Goal: Find specific page/section: Find specific page/section

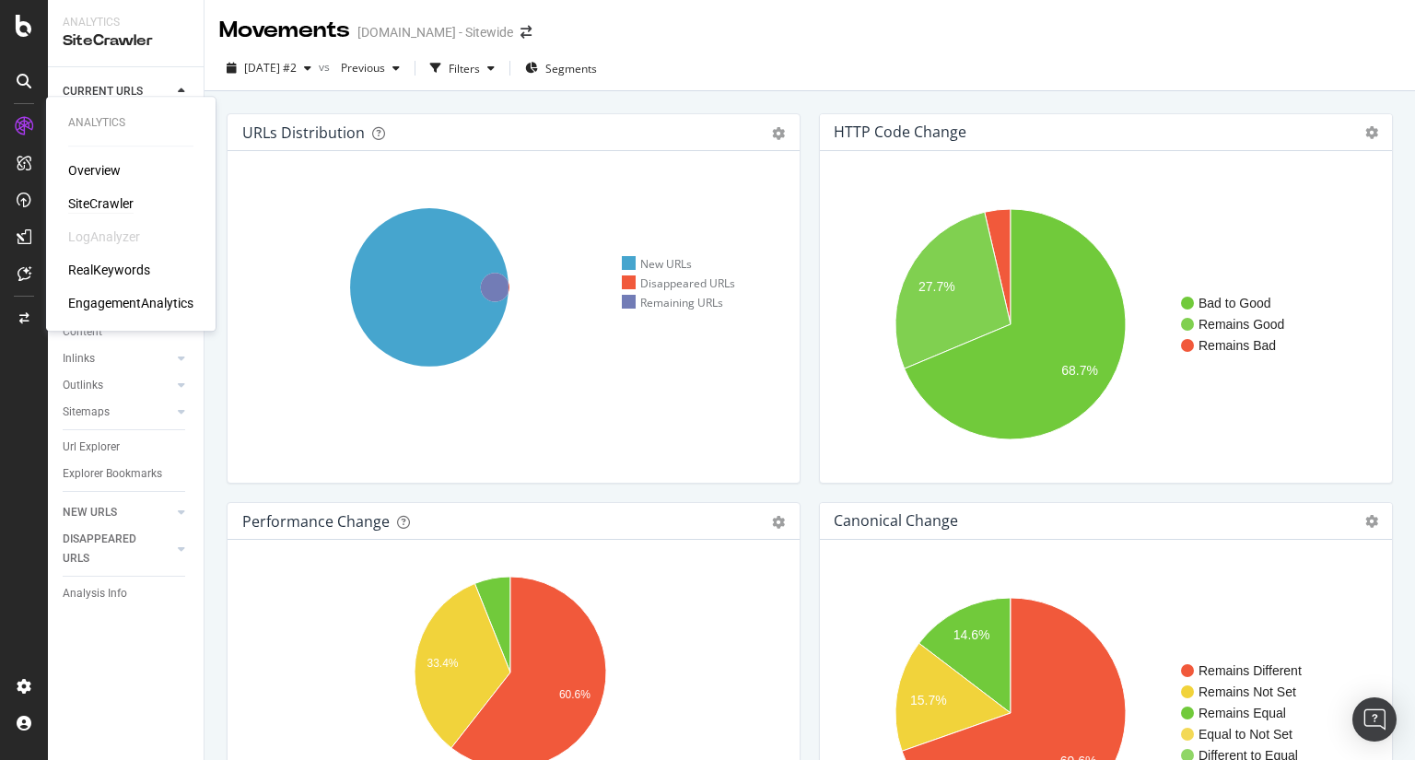
click at [121, 176] on div "Overview" at bounding box center [130, 170] width 125 height 18
click at [96, 176] on div "Overview" at bounding box center [94, 170] width 52 height 18
